Goal: Task Accomplishment & Management: Manage account settings

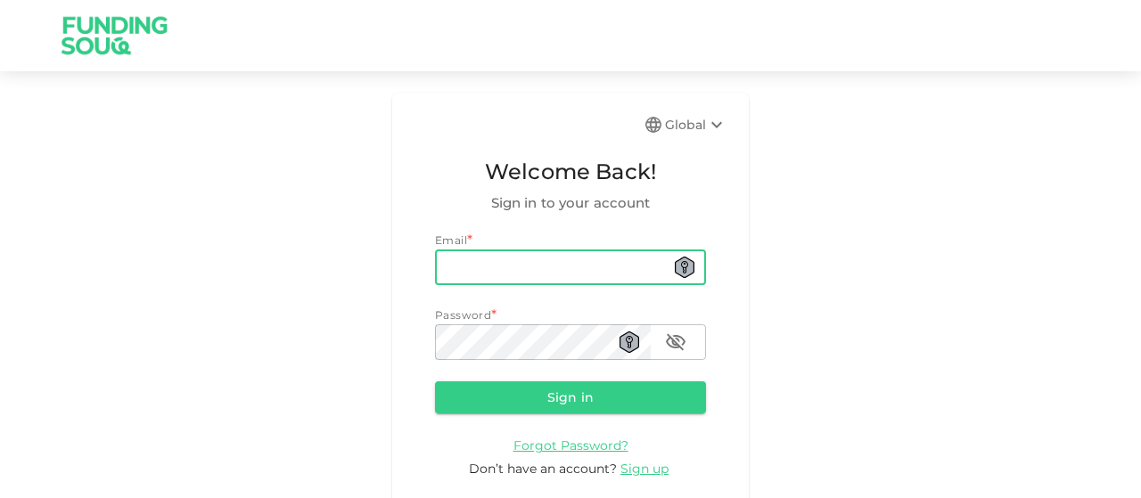
click at [483, 257] on input "email" at bounding box center [570, 268] width 271 height 36
type input "[EMAIL_ADDRESS][DOMAIN_NAME]"
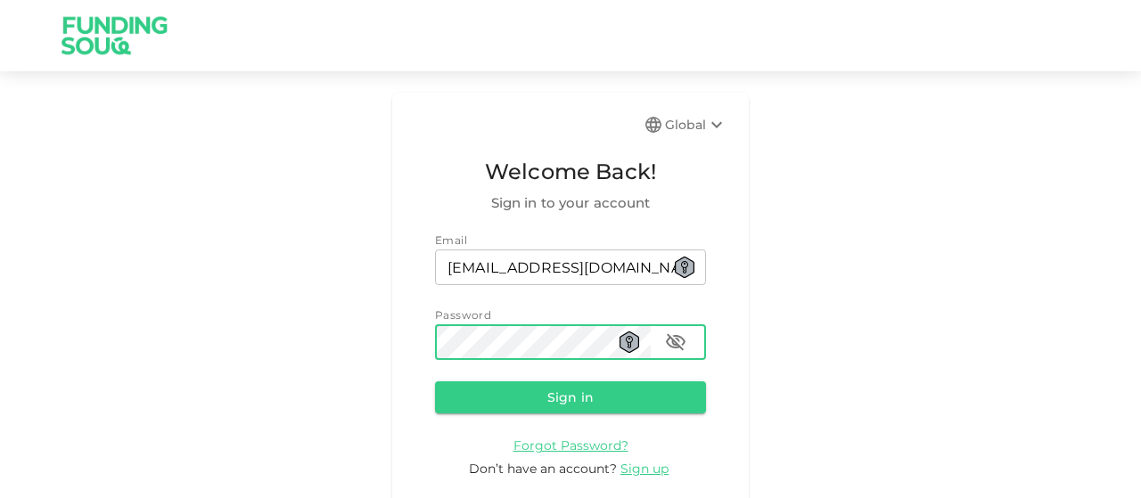
click at [435, 381] on button "Sign in" at bounding box center [570, 397] width 271 height 32
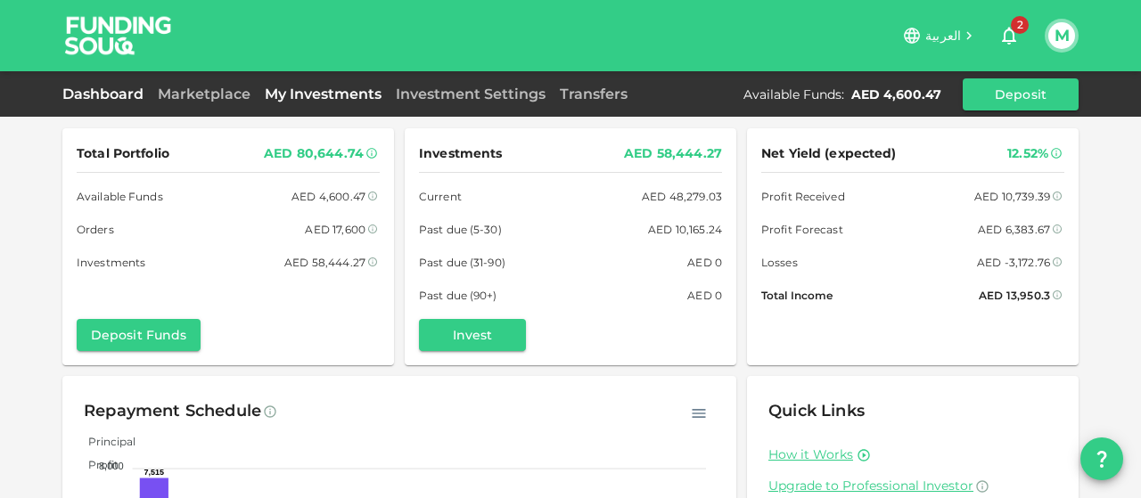
click at [321, 95] on link "My Investments" at bounding box center [323, 94] width 131 height 17
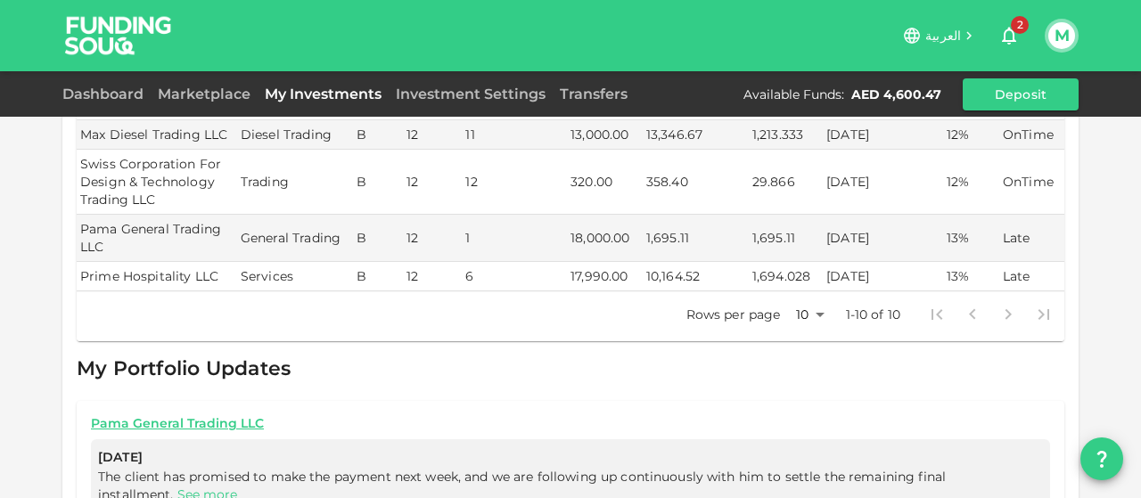
scroll to position [836, 0]
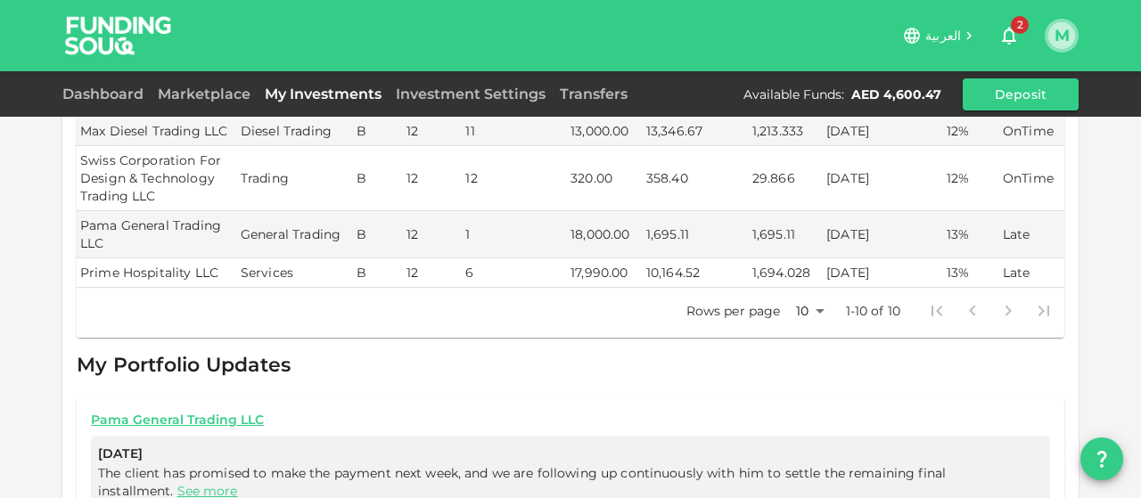
click at [1053, 30] on button "M" at bounding box center [1061, 35] width 27 height 27
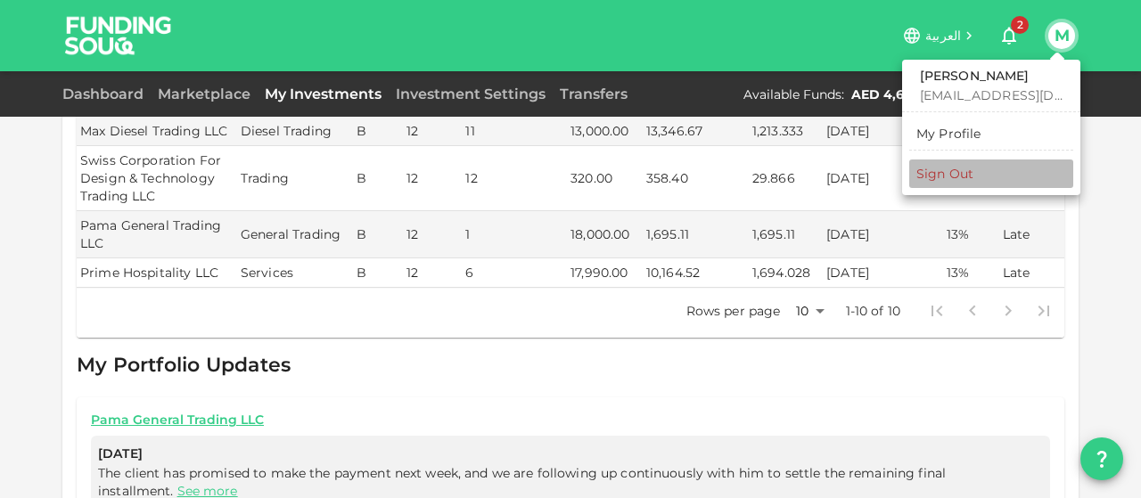
click at [946, 170] on div "Sign Out" at bounding box center [944, 174] width 57 height 18
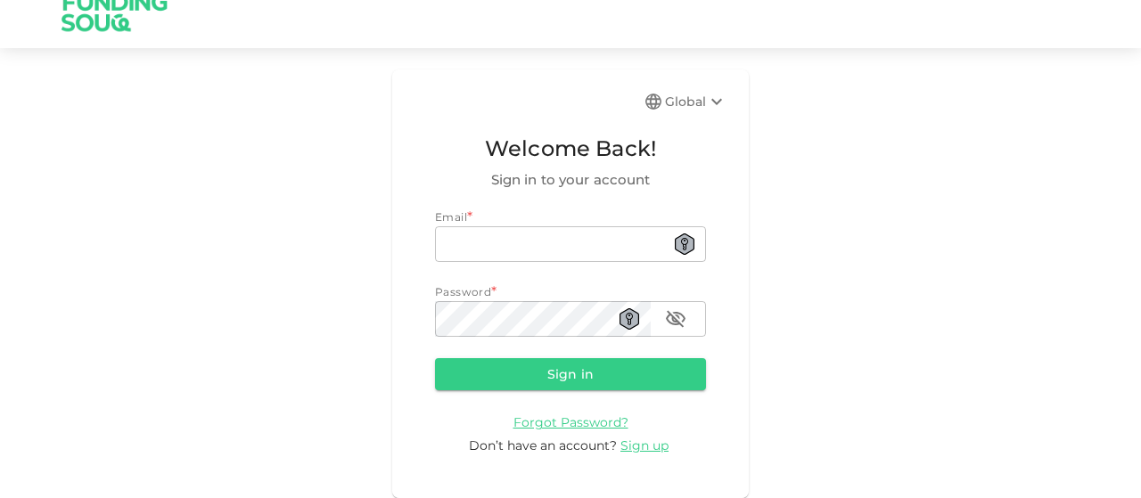
scroll to position [23, 0]
